Goal: Check status

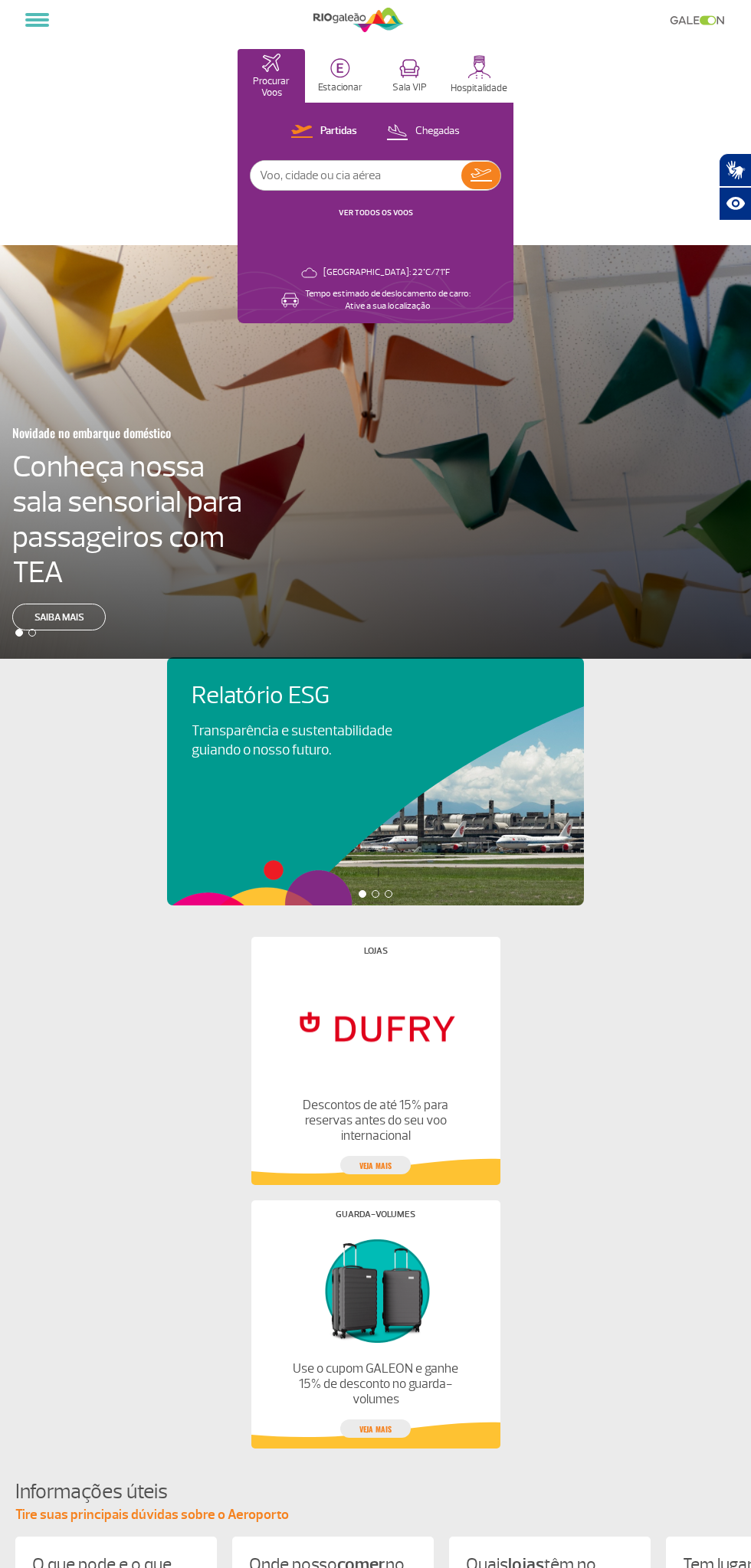
click at [352, 213] on link "VER TODOS OS VOOS" at bounding box center [376, 213] width 75 height 10
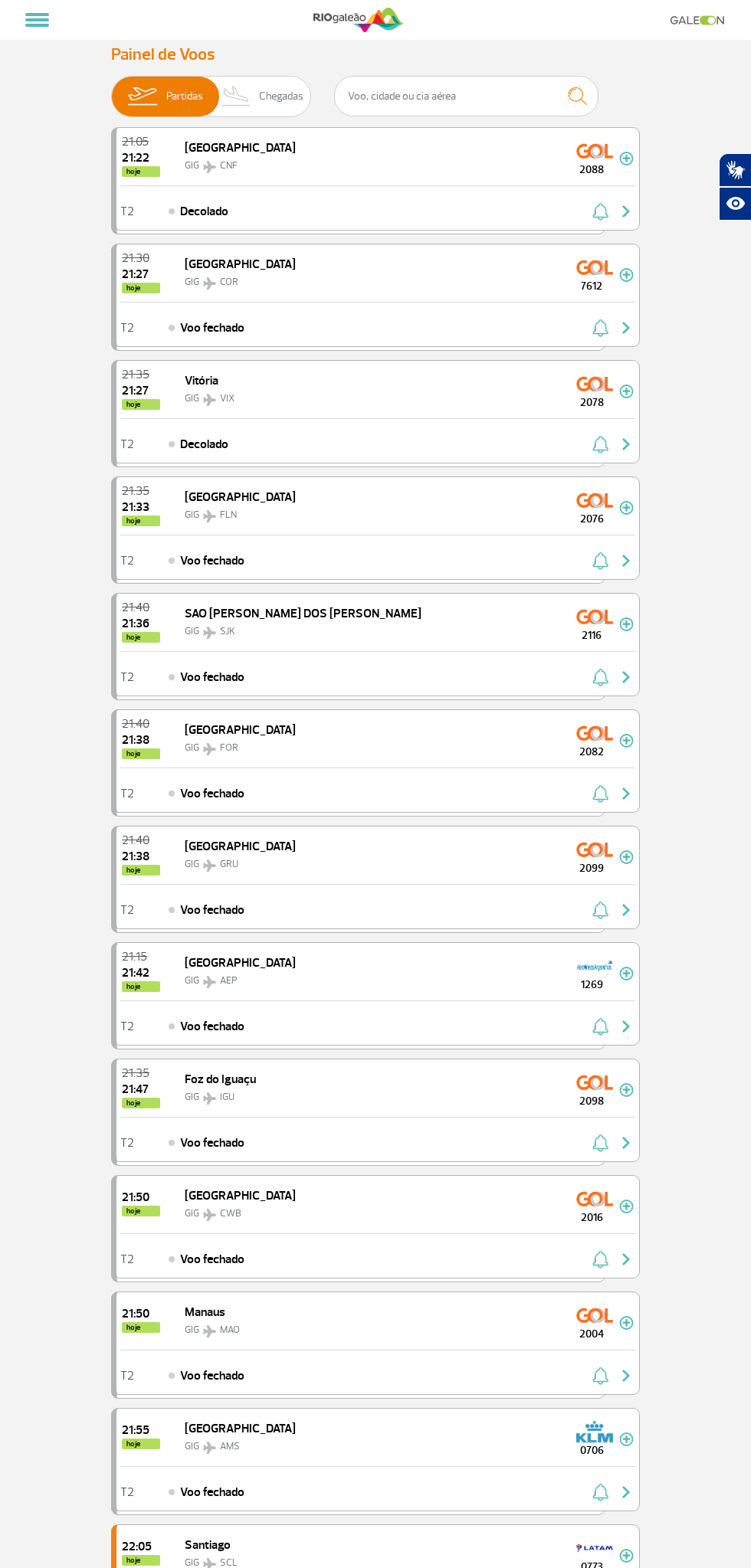
click at [255, 99] on img at bounding box center [236, 96] width 45 height 40
click at [111, 89] on input "Partidas Chegadas" at bounding box center [111, 89] width 0 height 0
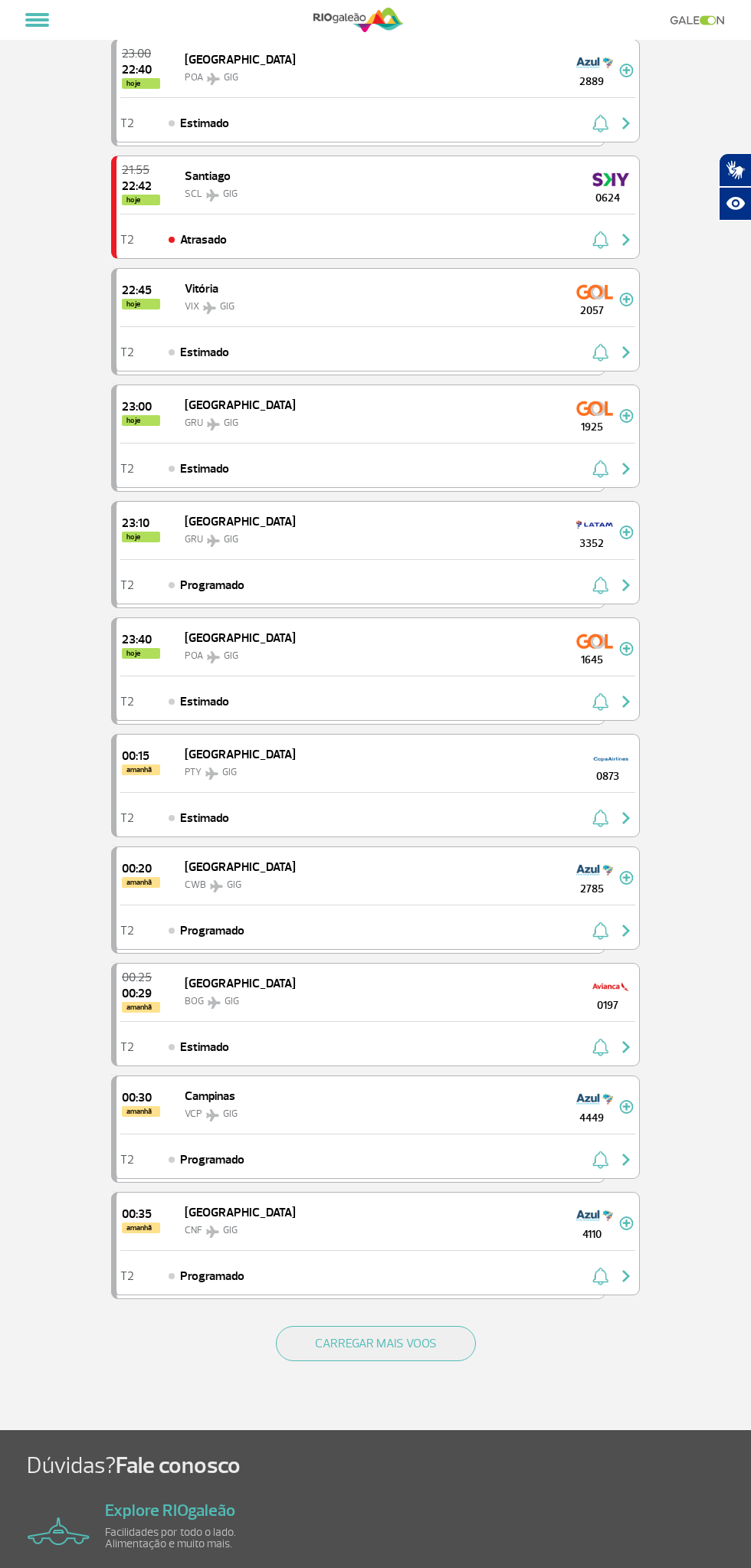
scroll to position [1138, 0]
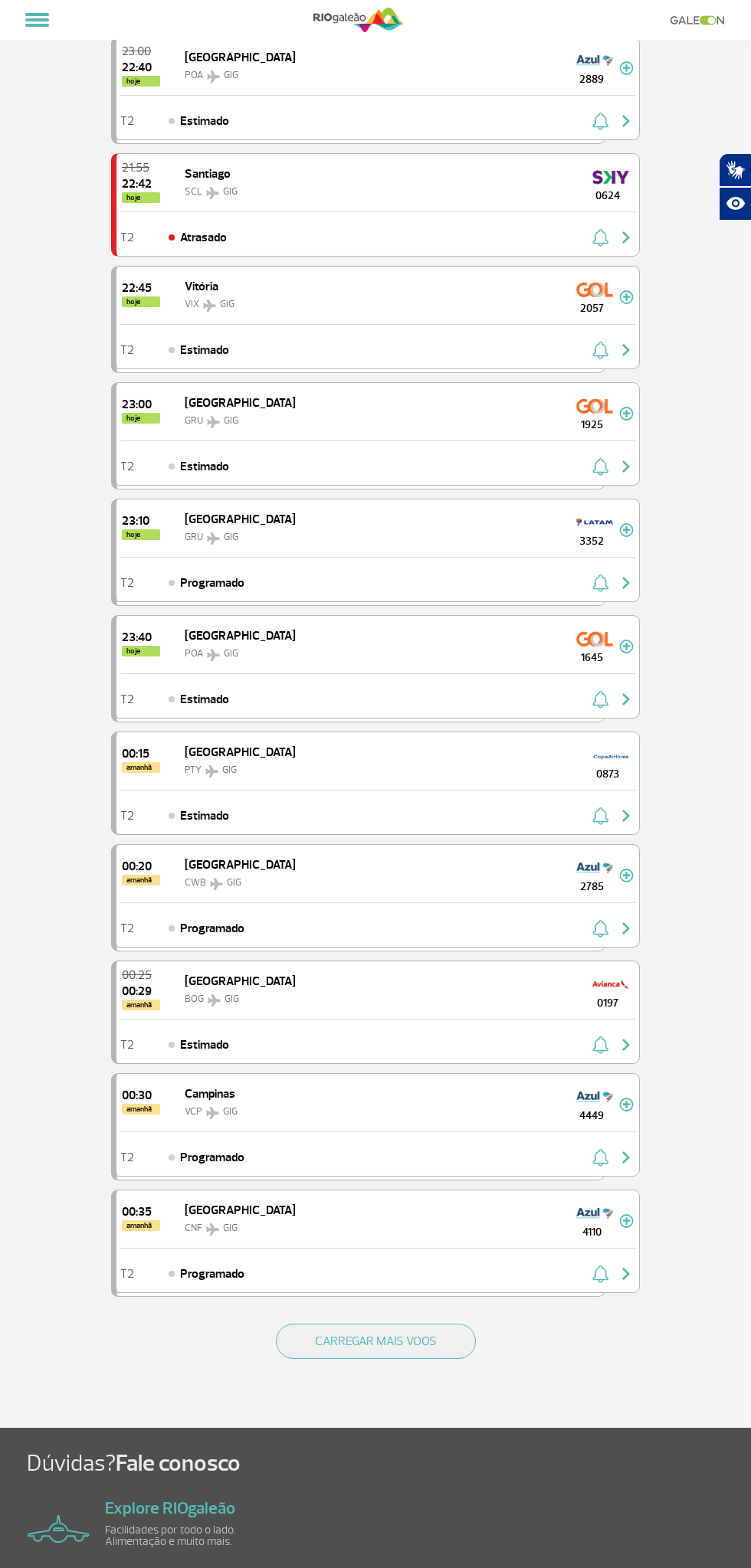
click at [443, 1323] on button "CARREGAR MAIS VOOS" at bounding box center [376, 1341] width 200 height 35
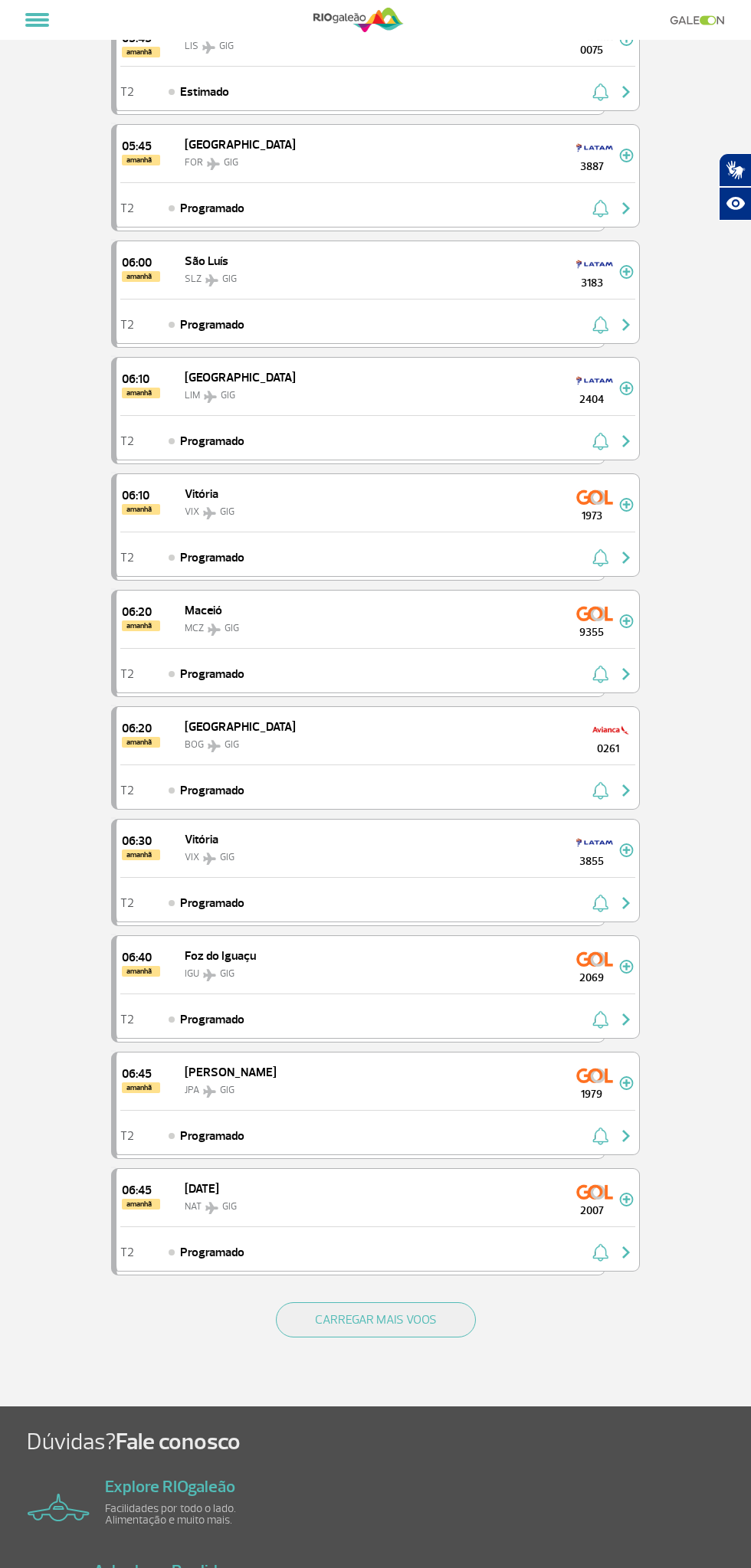
scroll to position [3571, 0]
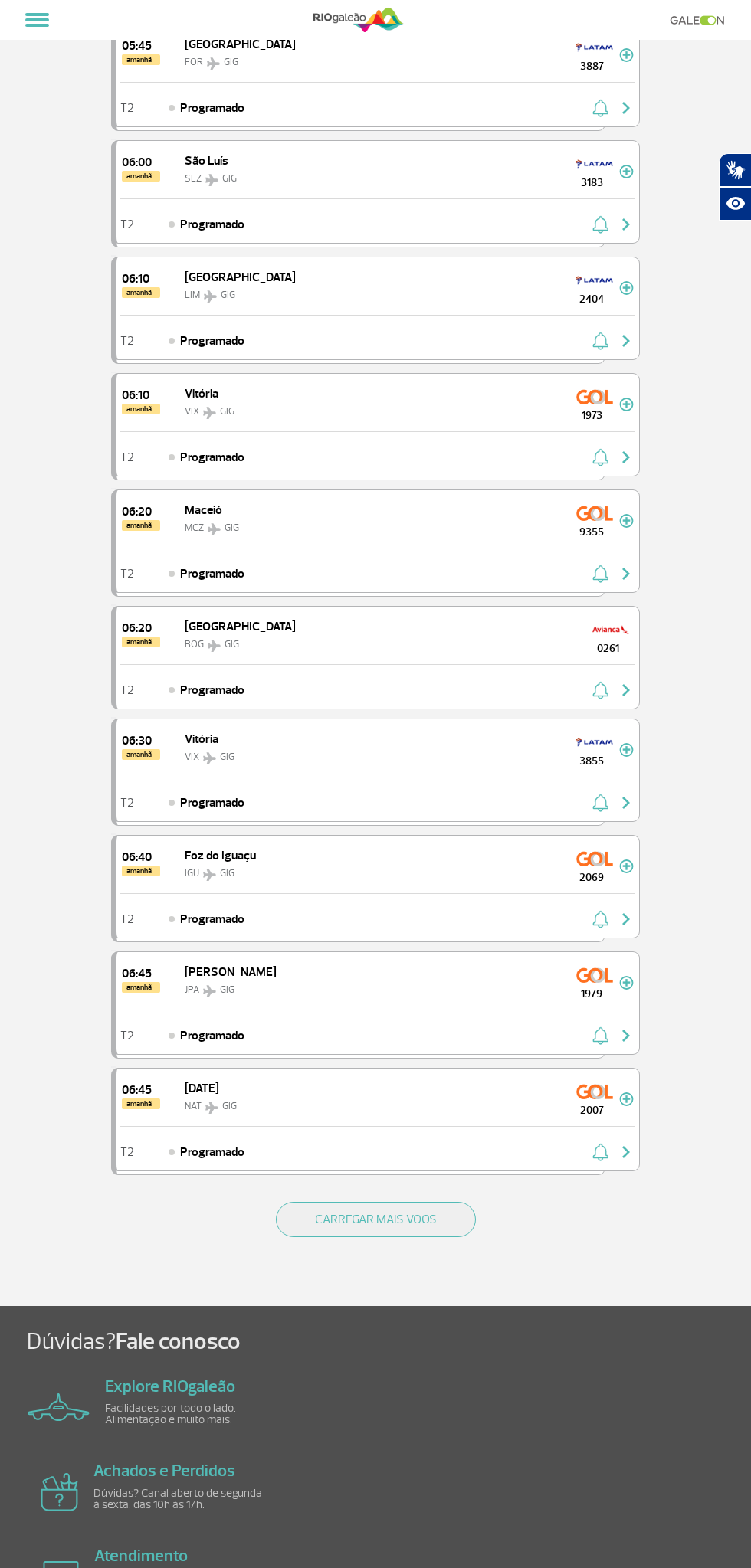
click at [420, 1202] on button "CARREGAR MAIS VOOS" at bounding box center [376, 1219] width 200 height 35
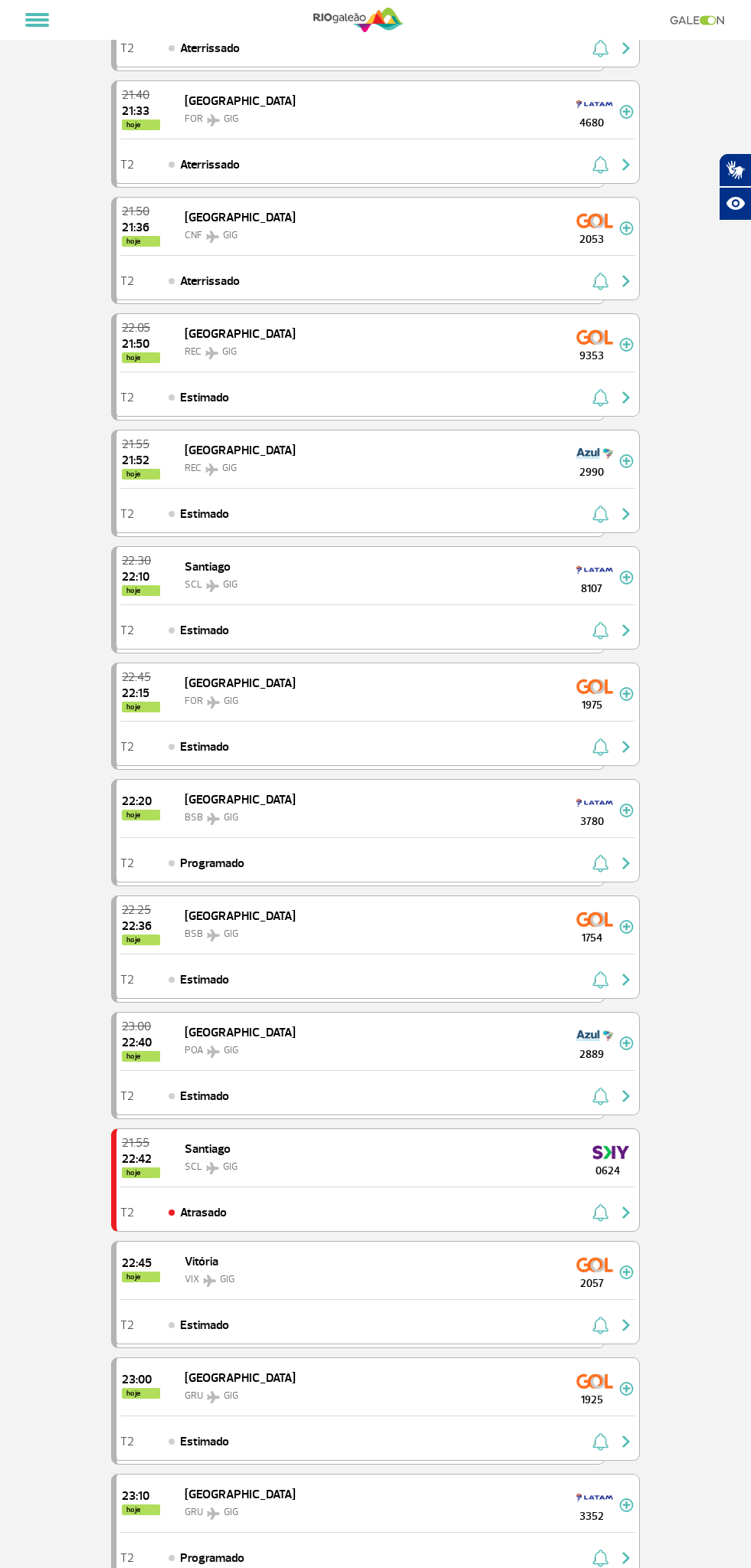
scroll to position [0, 0]
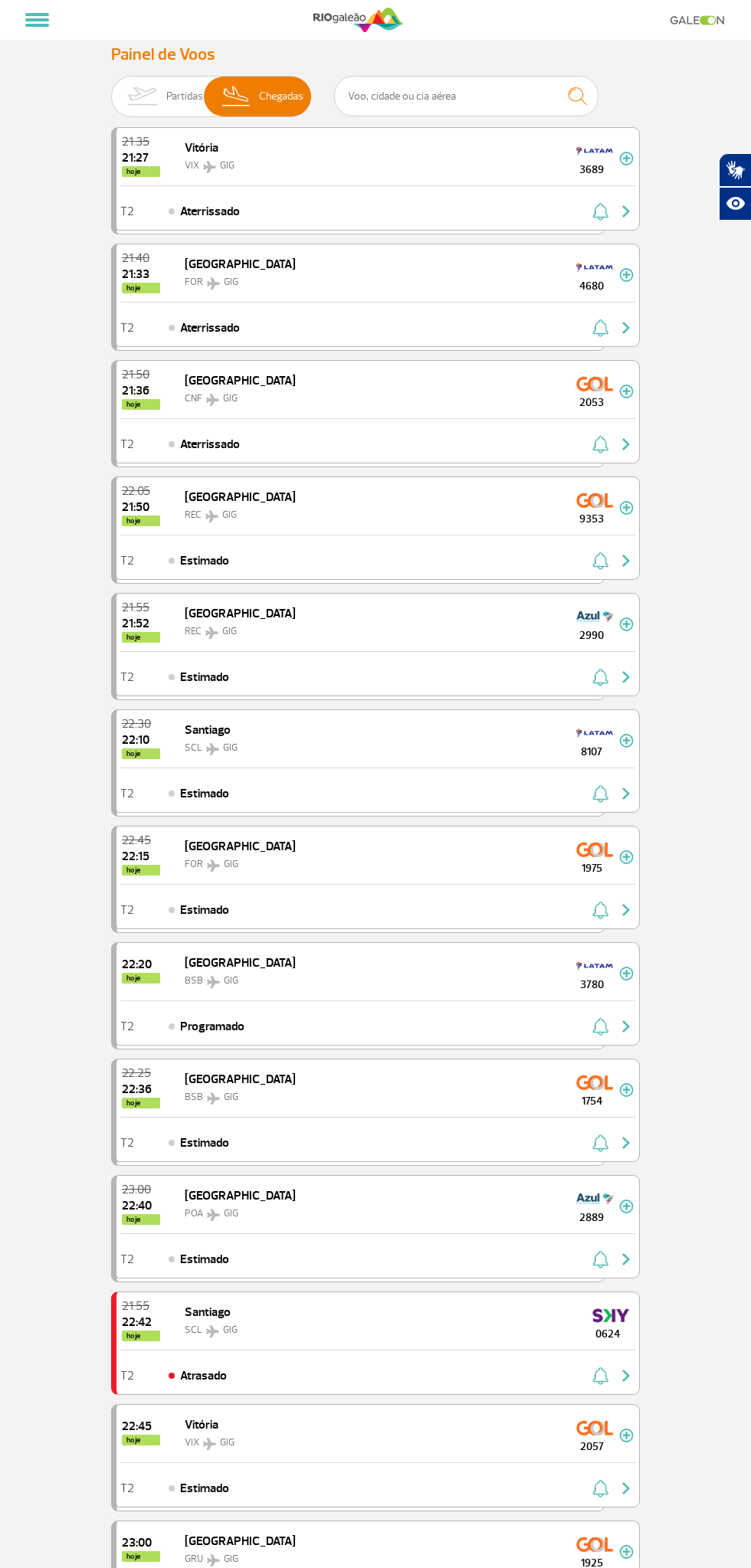
click at [162, 93] on img at bounding box center [142, 96] width 48 height 40
click at [111, 89] on input "Partidas Chegadas" at bounding box center [111, 89] width 0 height 0
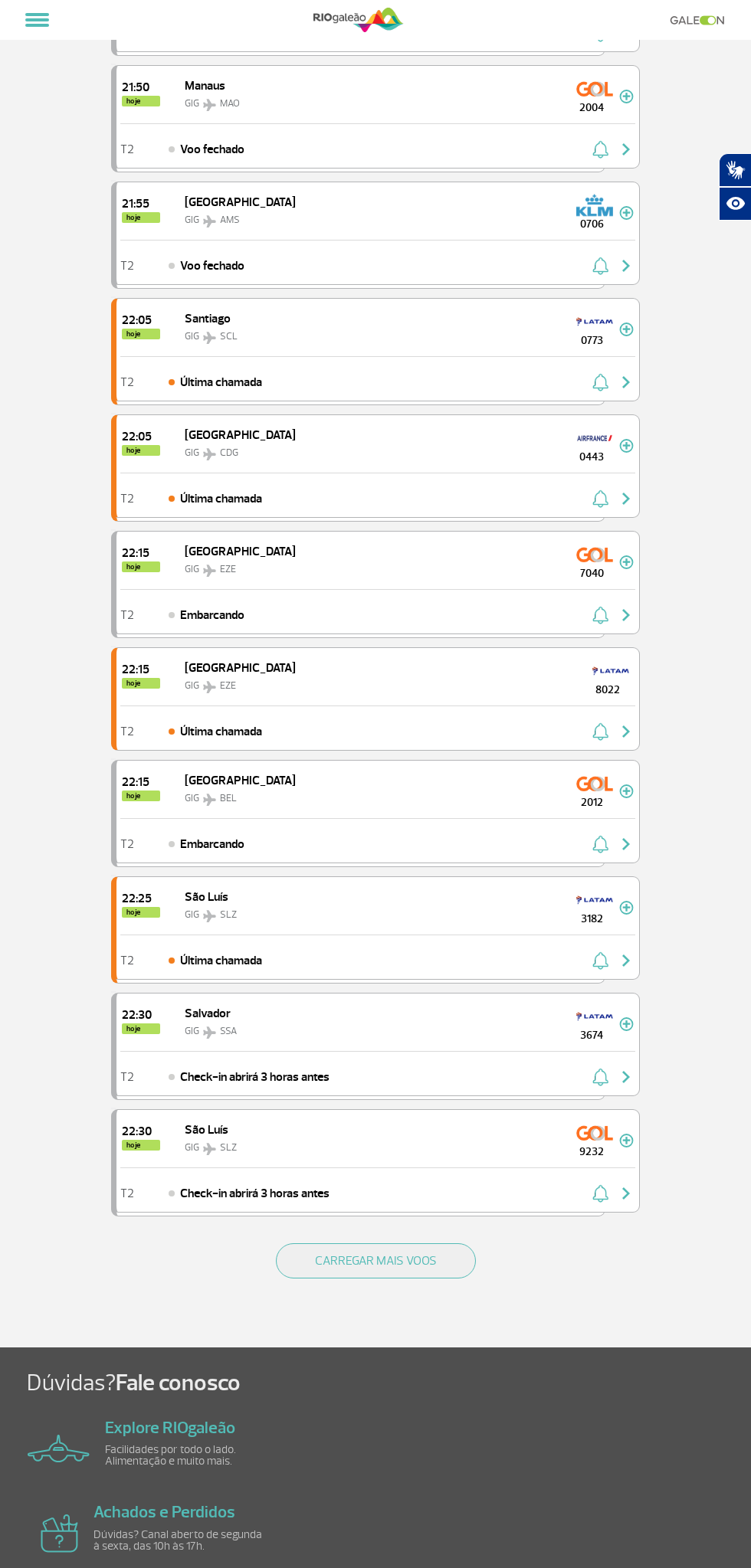
scroll to position [1343, 0]
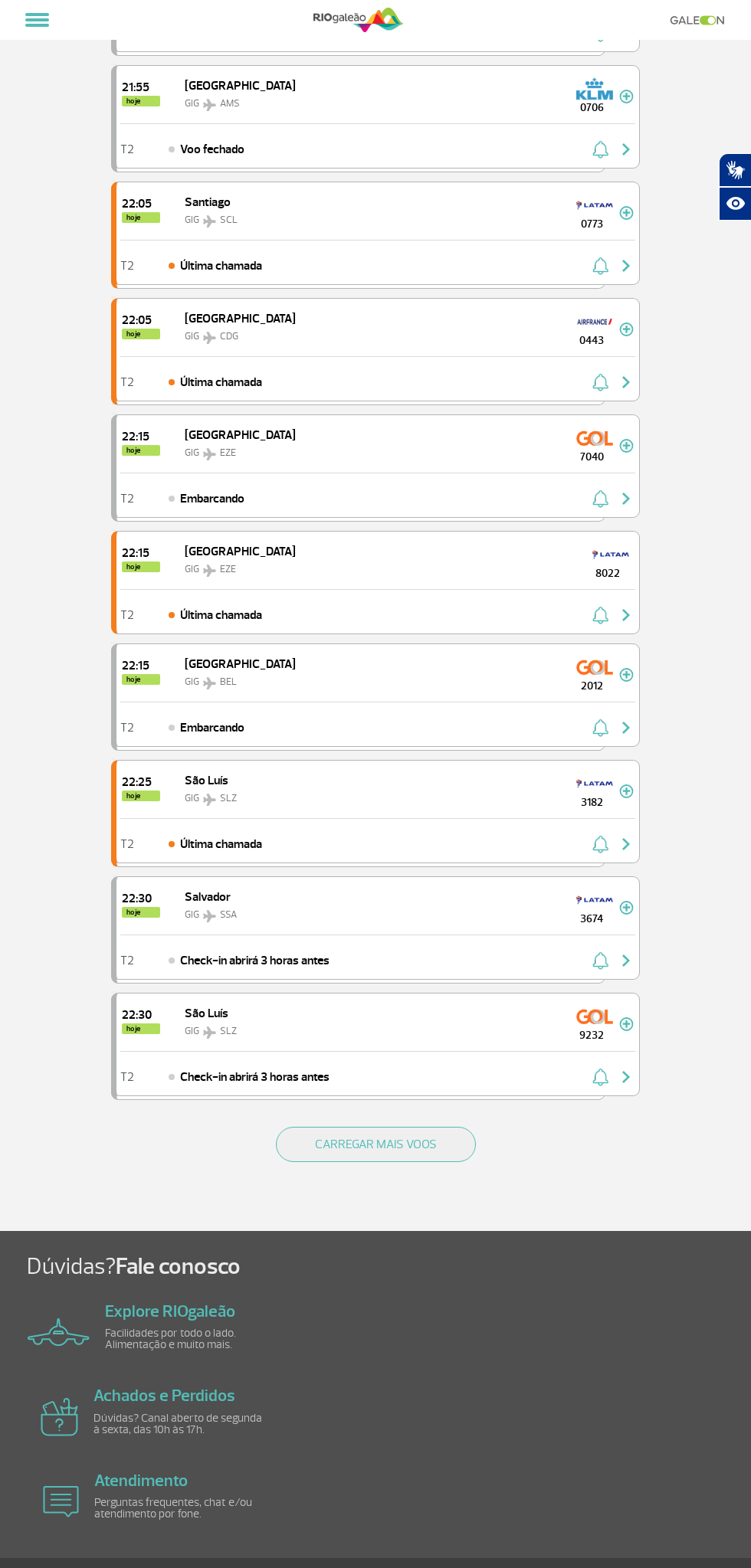
click at [443, 1126] on button "CARREGAR MAIS VOOS" at bounding box center [376, 1144] width 200 height 35
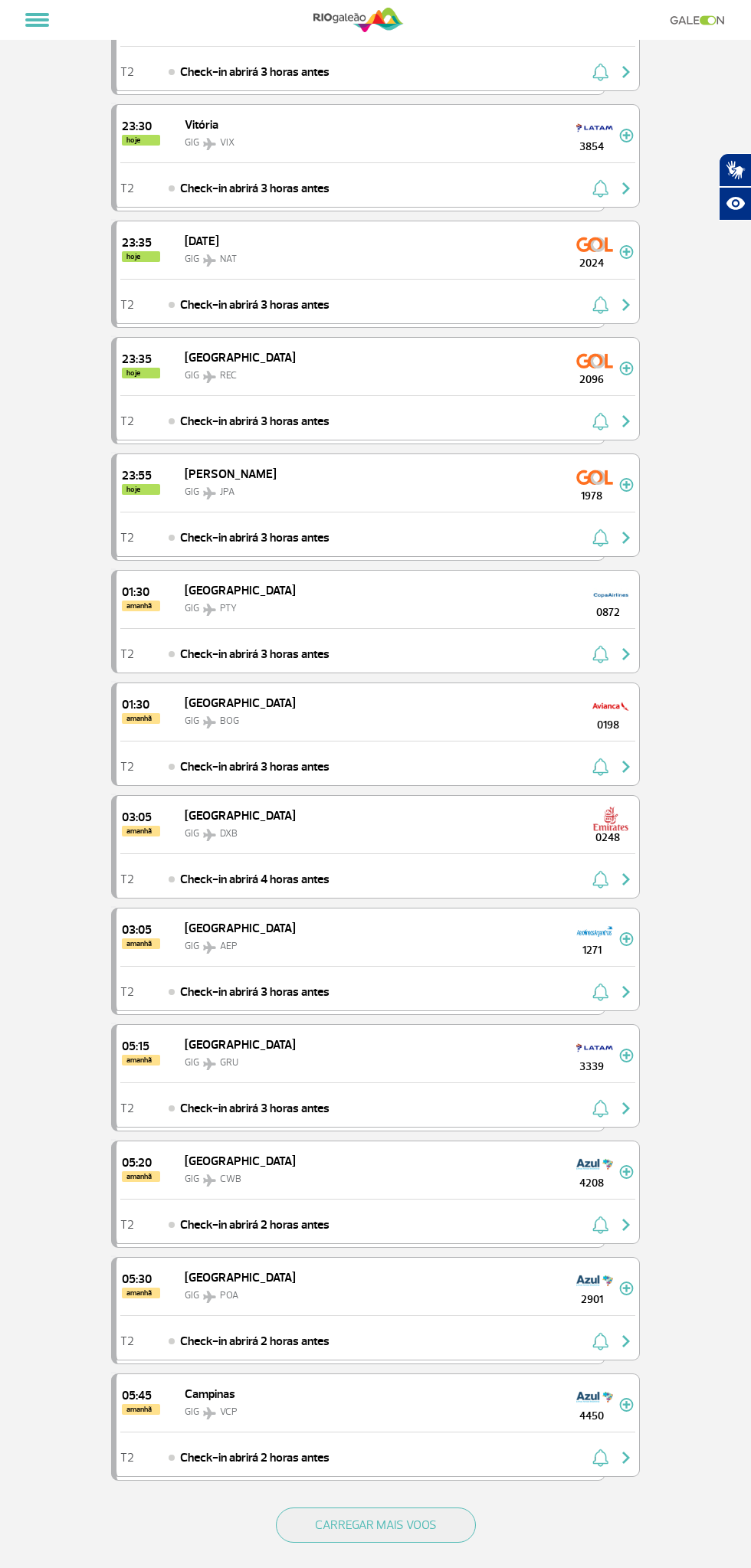
scroll to position [3288, 0]
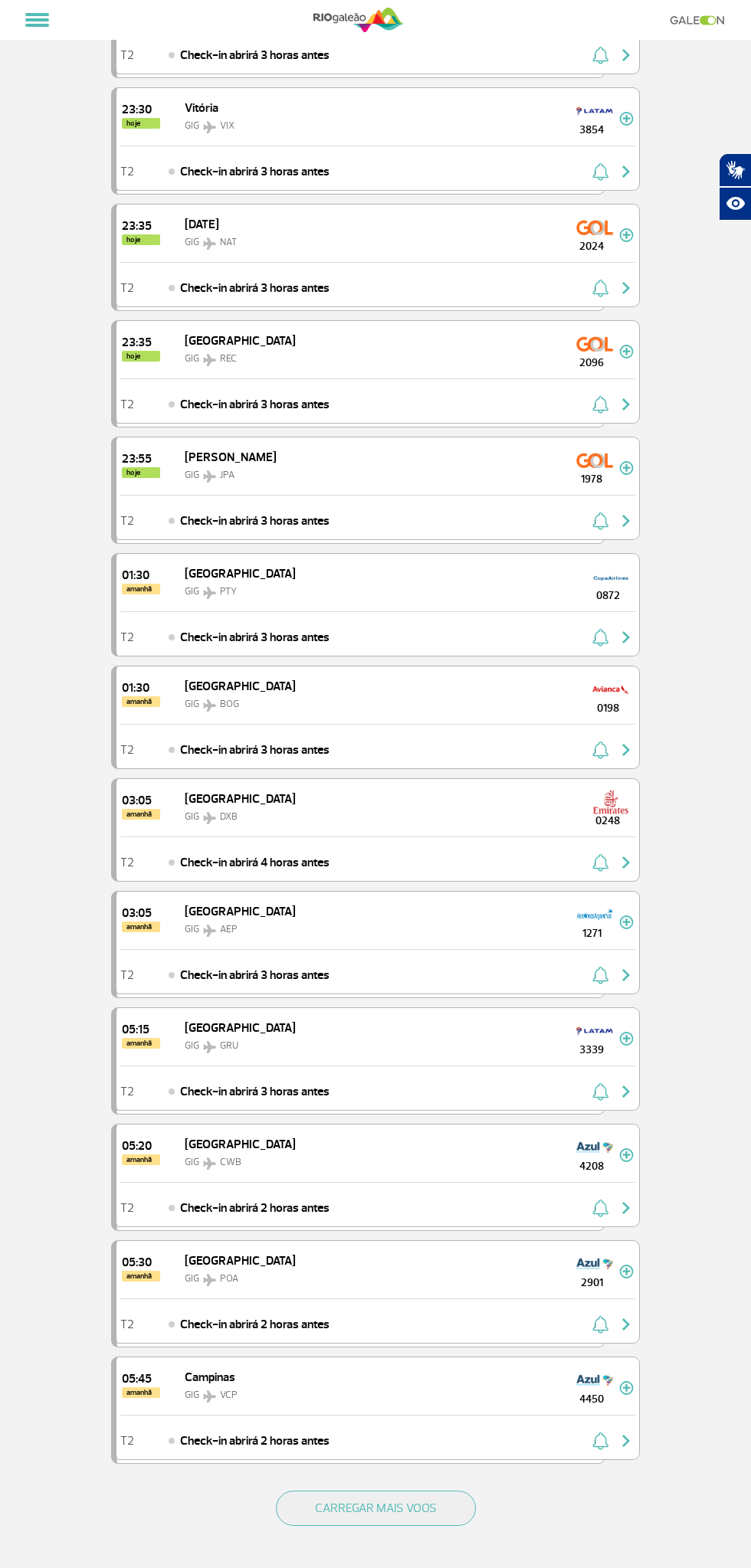
click at [413, 1491] on button "CARREGAR MAIS VOOS" at bounding box center [376, 1508] width 200 height 35
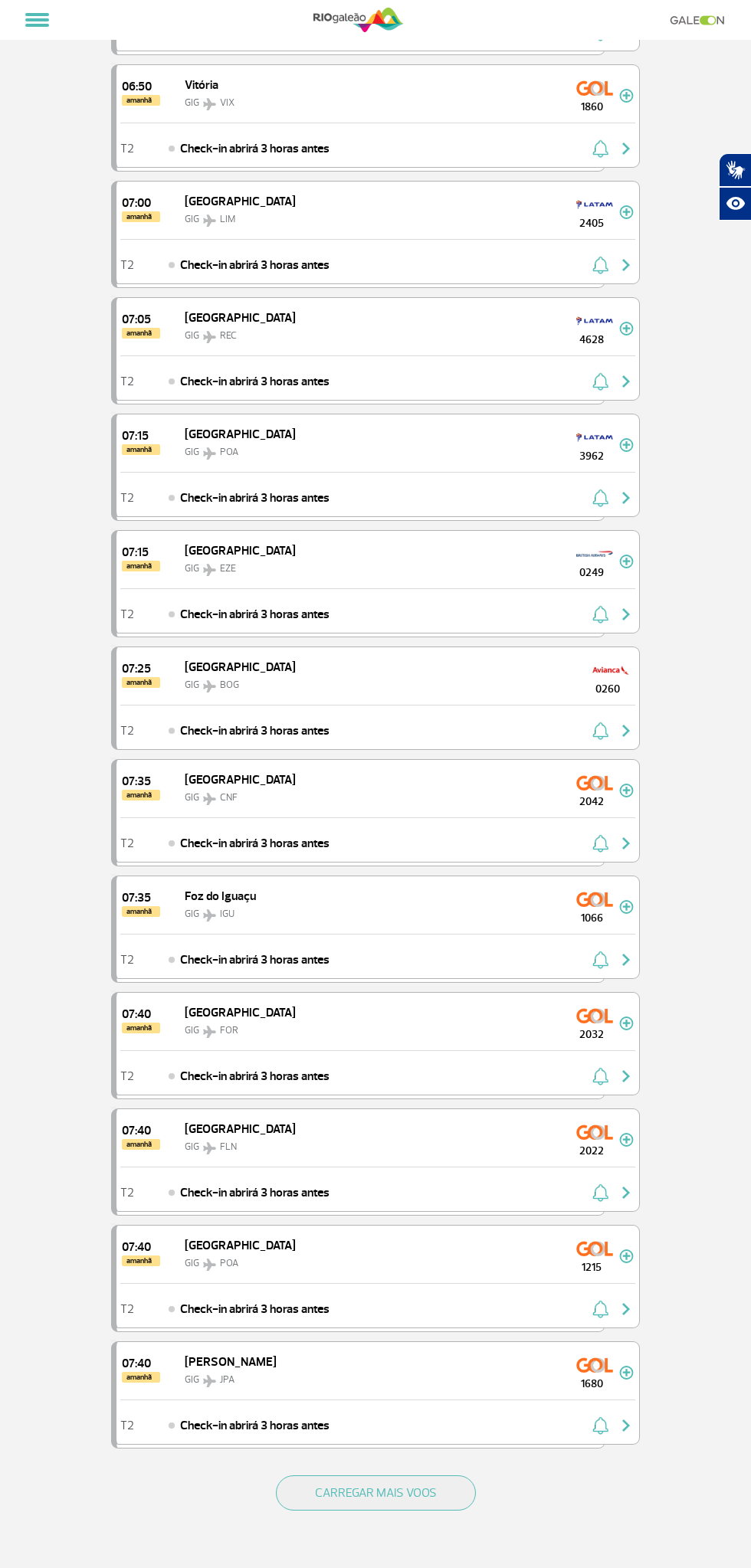
scroll to position [5702, 0]
